Goal: Information Seeking & Learning: Learn about a topic

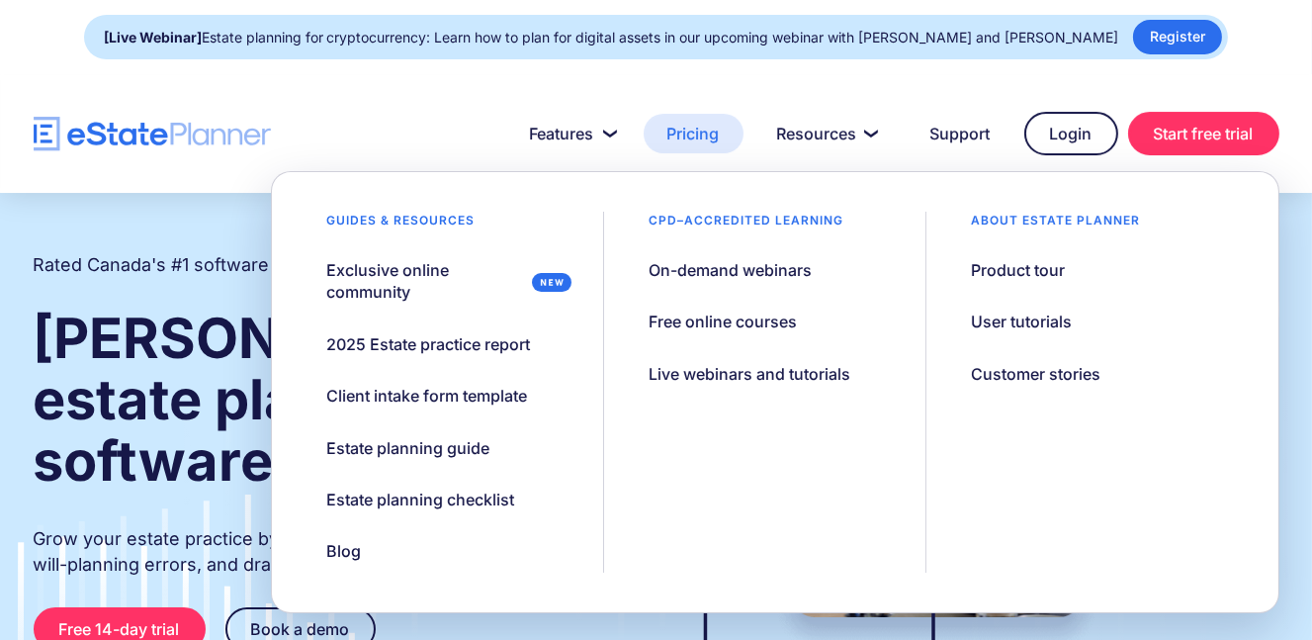
click at [694, 123] on link "Pricing" at bounding box center [694, 134] width 100 height 40
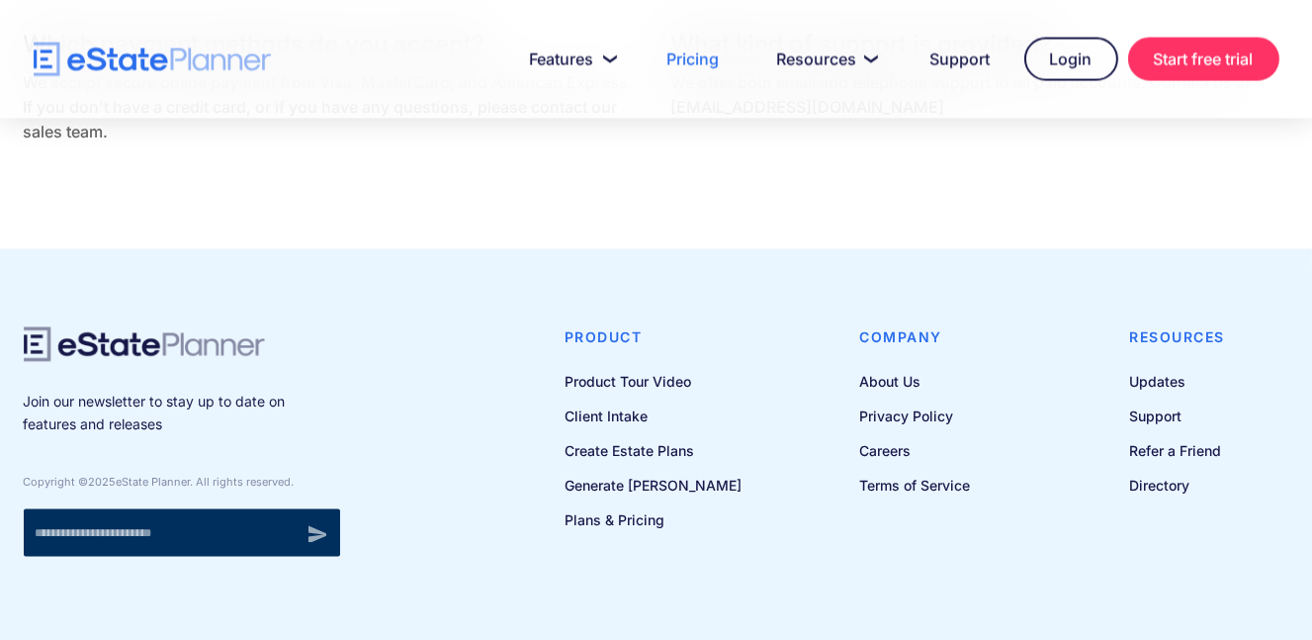
scroll to position [4535, 0]
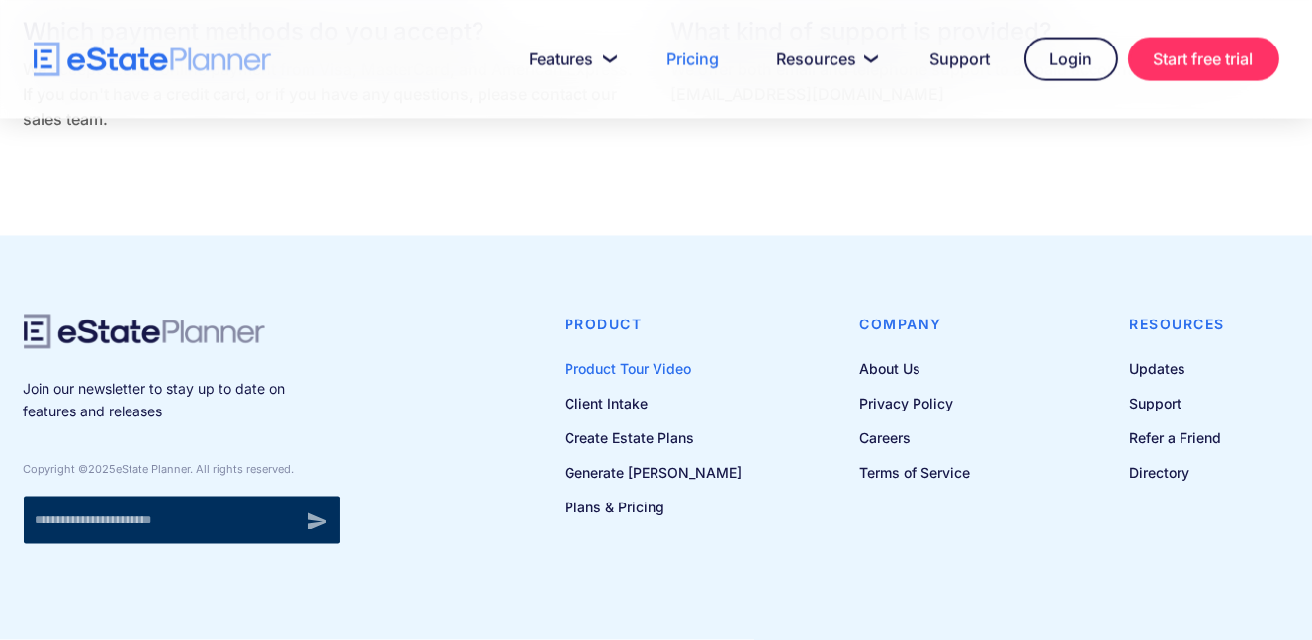
drag, startPoint x: 628, startPoint y: 365, endPoint x: 655, endPoint y: 368, distance: 26.9
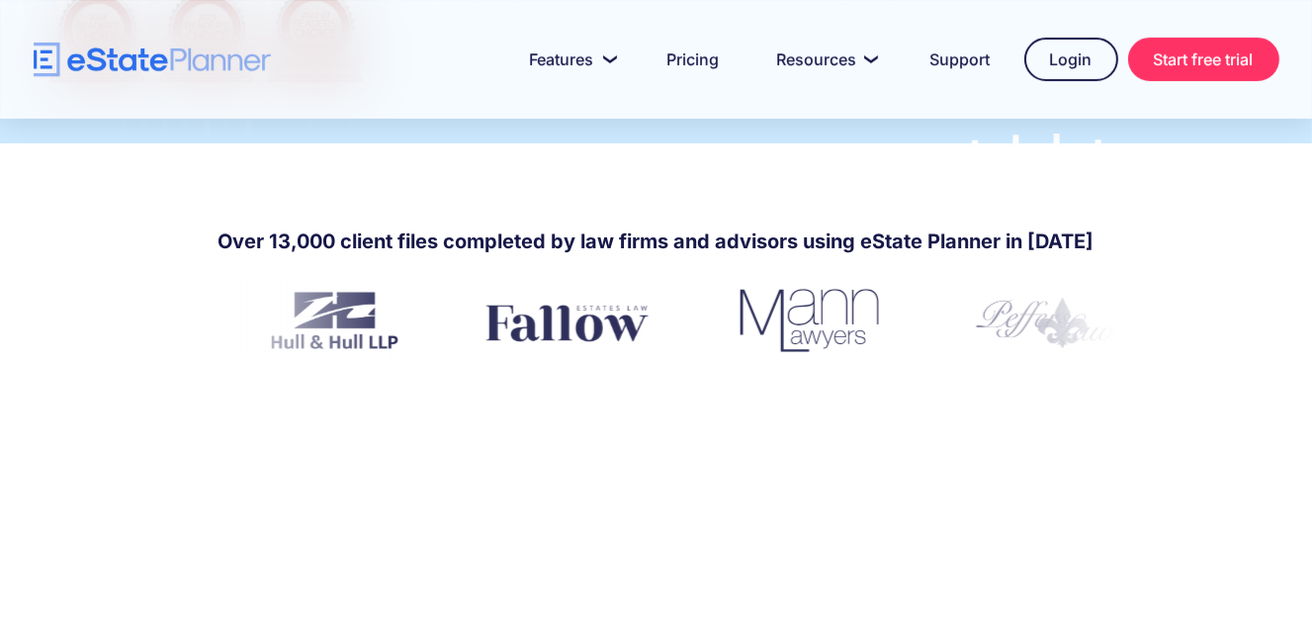
scroll to position [791, 0]
